Goal: Navigation & Orientation: Find specific page/section

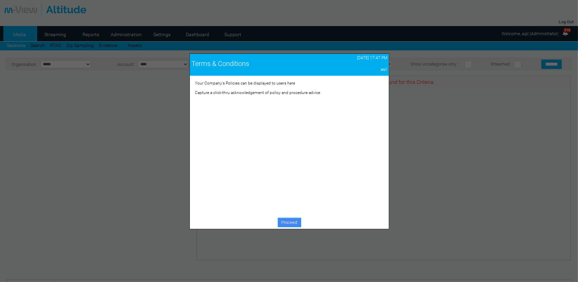
click at [295, 223] on link "Proceed" at bounding box center [289, 222] width 23 height 9
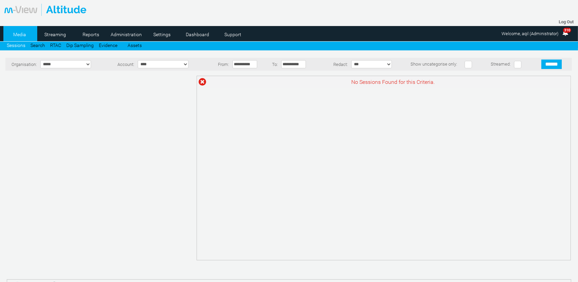
click at [201, 35] on link "Dashboard" at bounding box center [197, 34] width 33 height 10
